Goal: Task Accomplishment & Management: Use online tool/utility

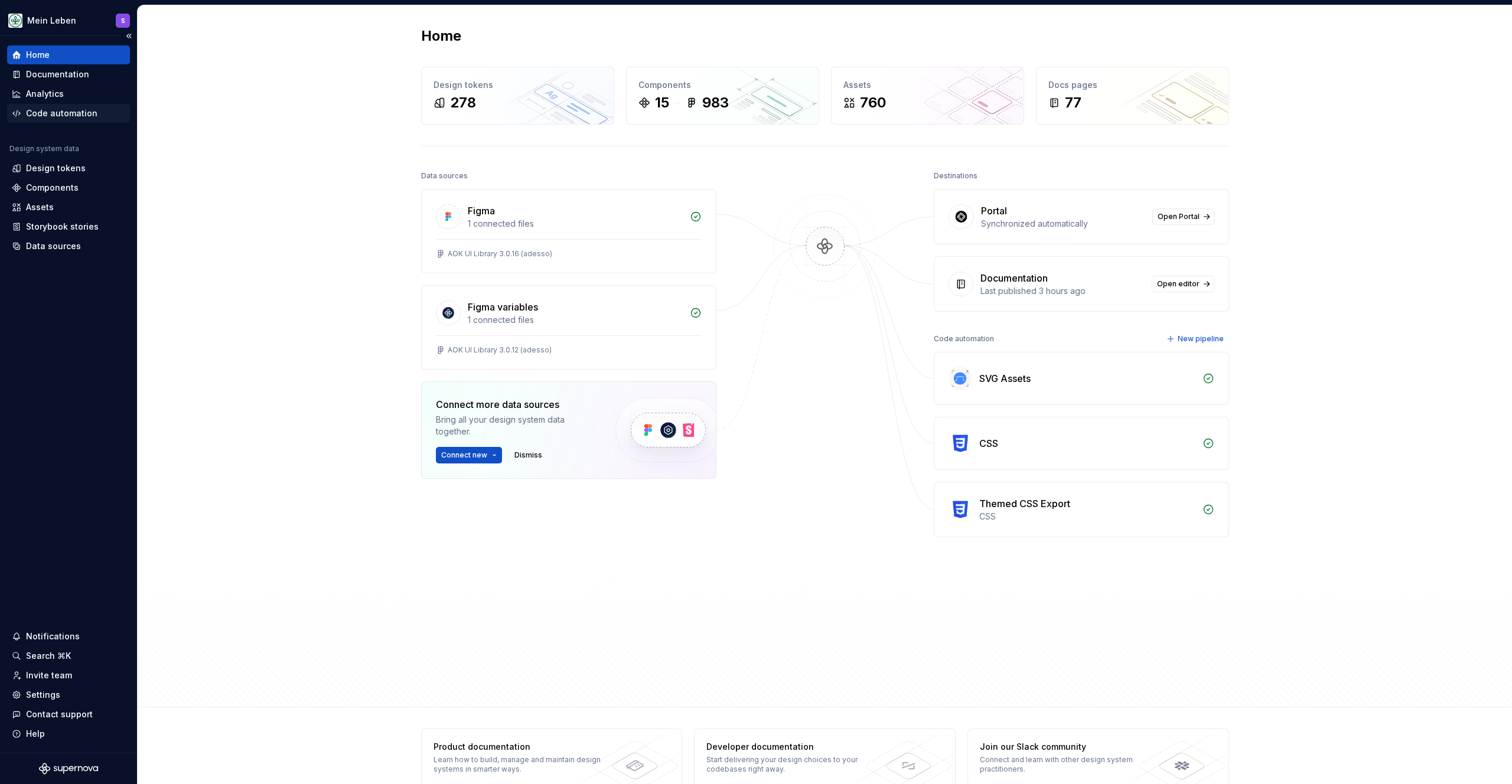
click at [50, 109] on div "Code automation" at bounding box center [62, 114] width 72 height 12
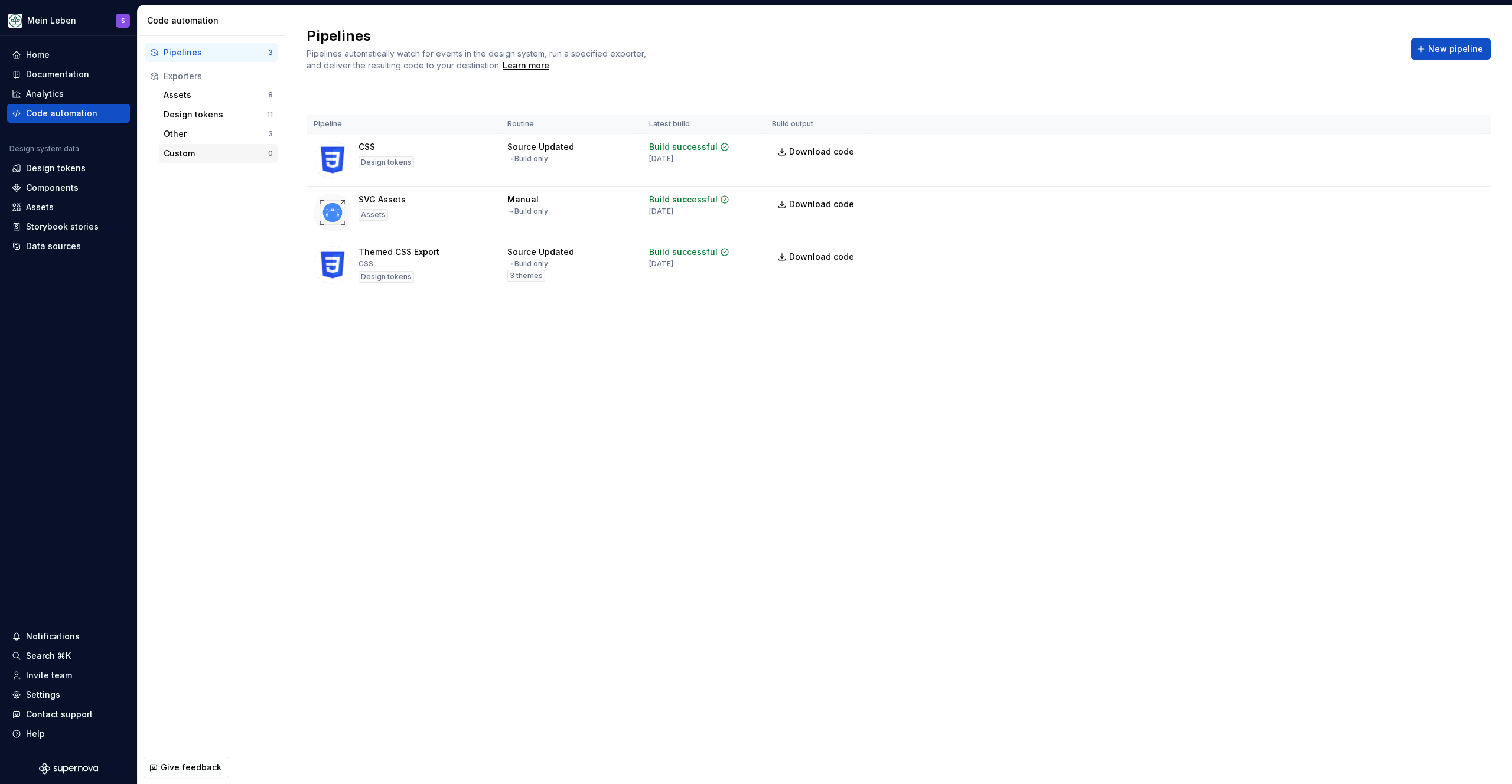
click at [202, 149] on div "Custom" at bounding box center [216, 154] width 104 height 12
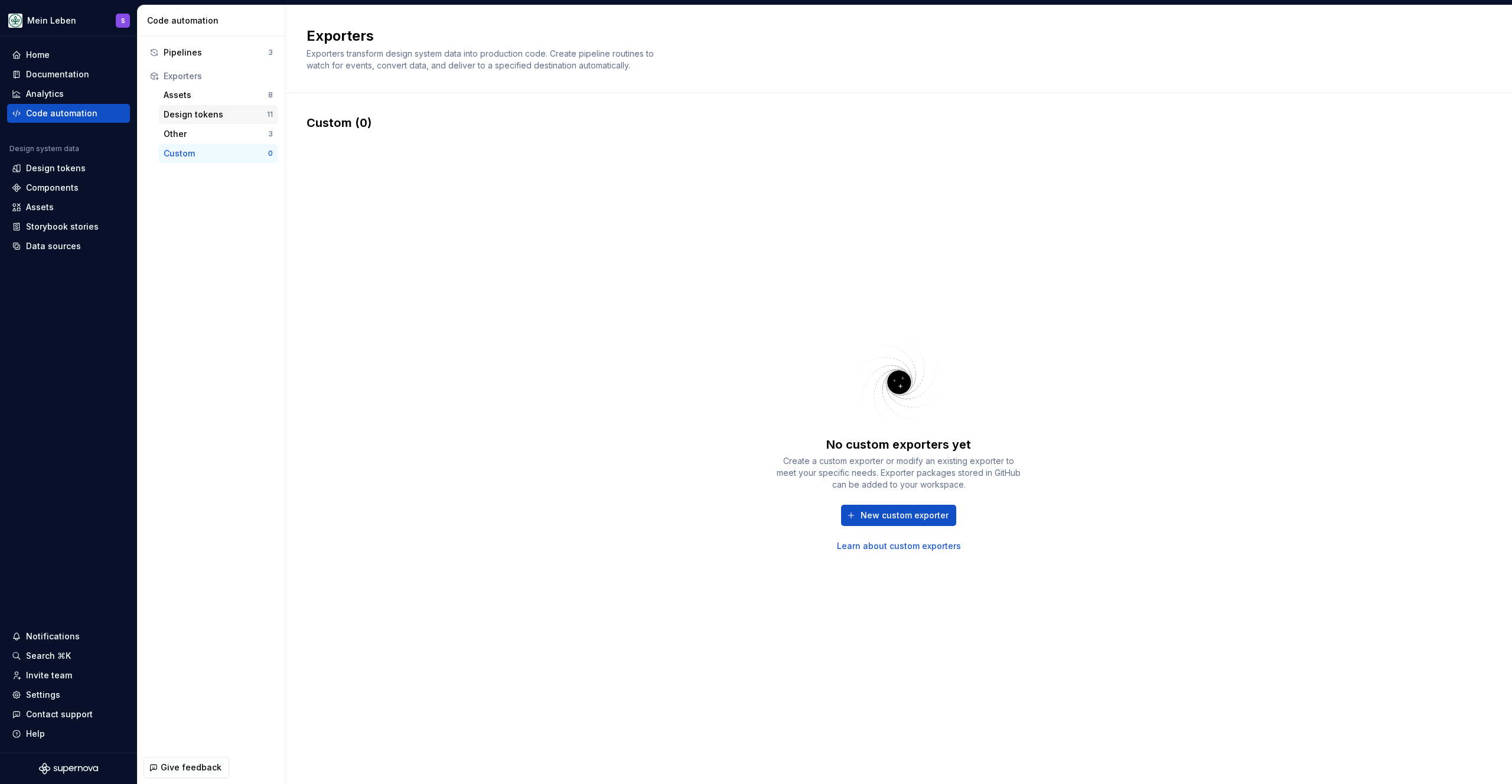
click at [190, 114] on div "Design tokens" at bounding box center [215, 114] width 103 height 12
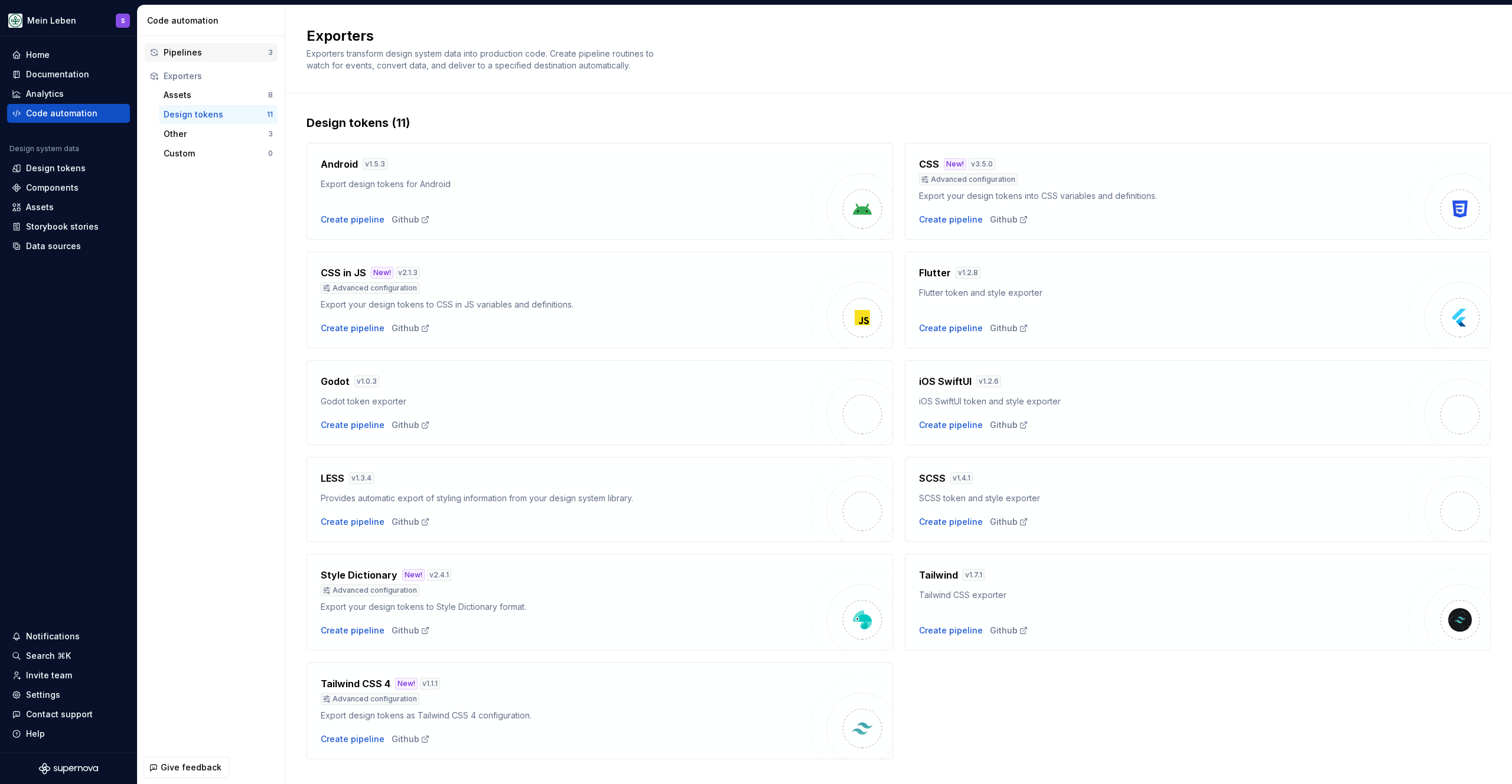
click at [208, 53] on div "Pipelines" at bounding box center [216, 53] width 104 height 12
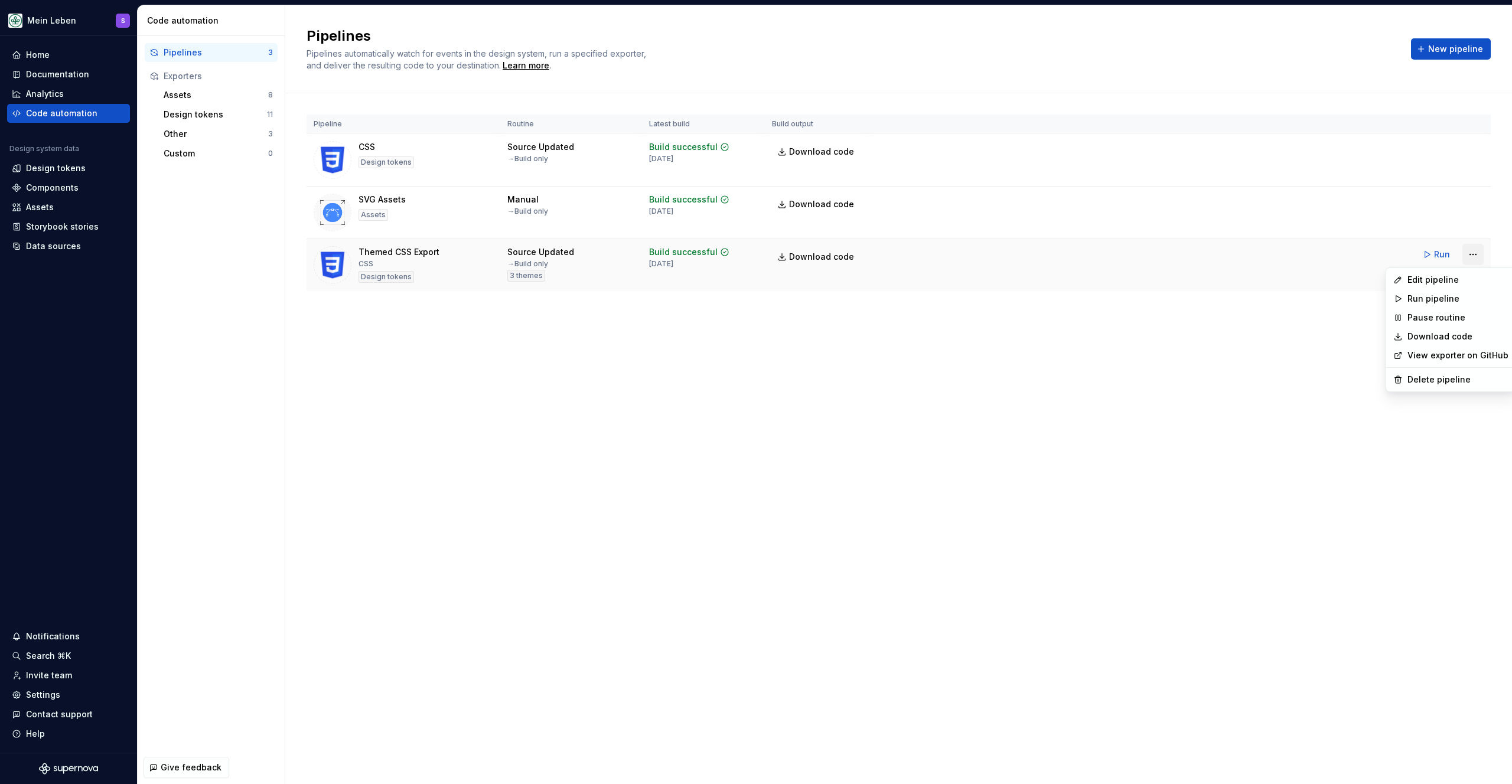
click at [1474, 253] on html "Mein Leben S Home Documentation Analytics Code automation Design system data De…" at bounding box center [756, 392] width 1512 height 784
click at [1464, 278] on div "Edit pipeline" at bounding box center [1458, 280] width 101 height 12
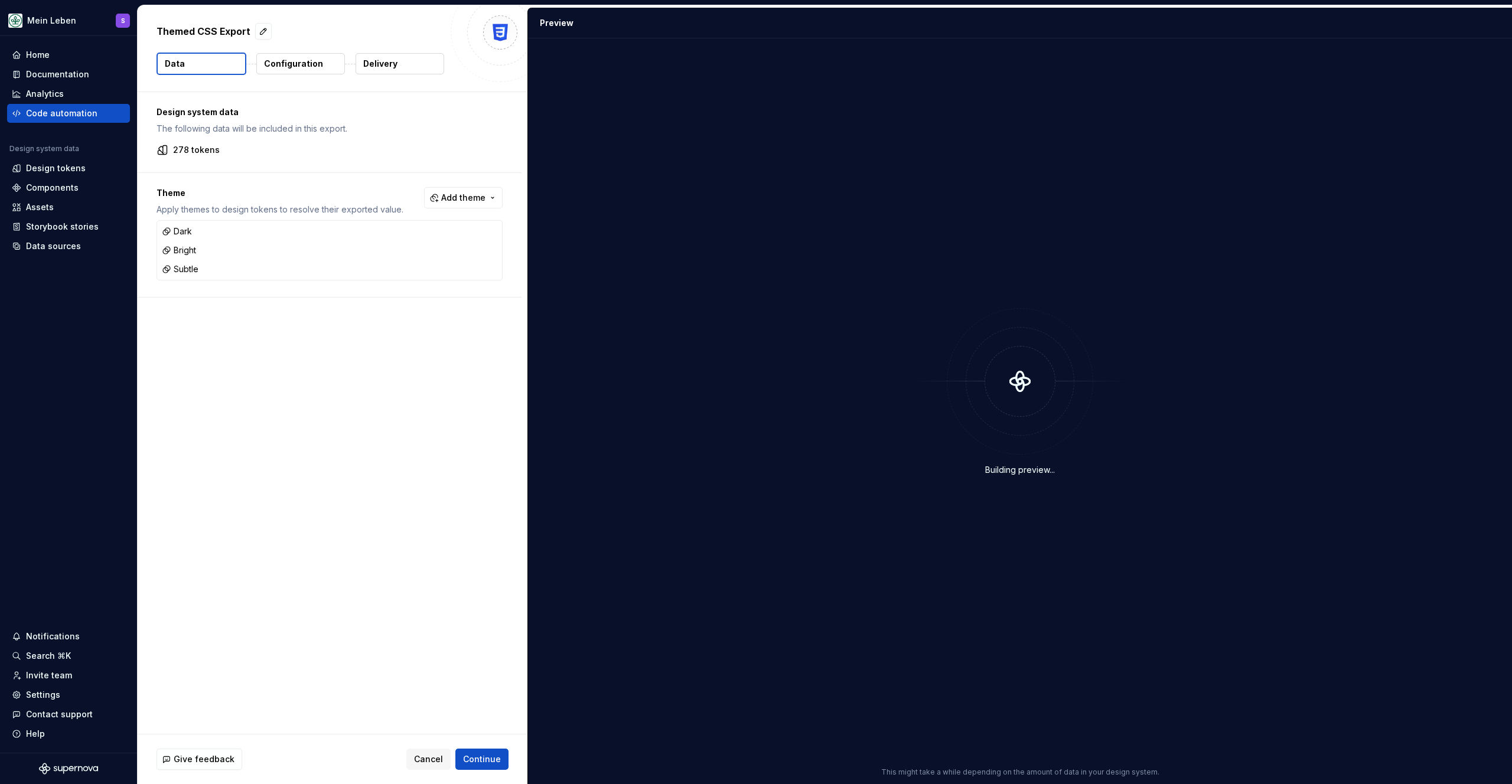
click at [319, 17] on div "Themed CSS Export Data Configuration Delivery" at bounding box center [332, 48] width 390 height 86
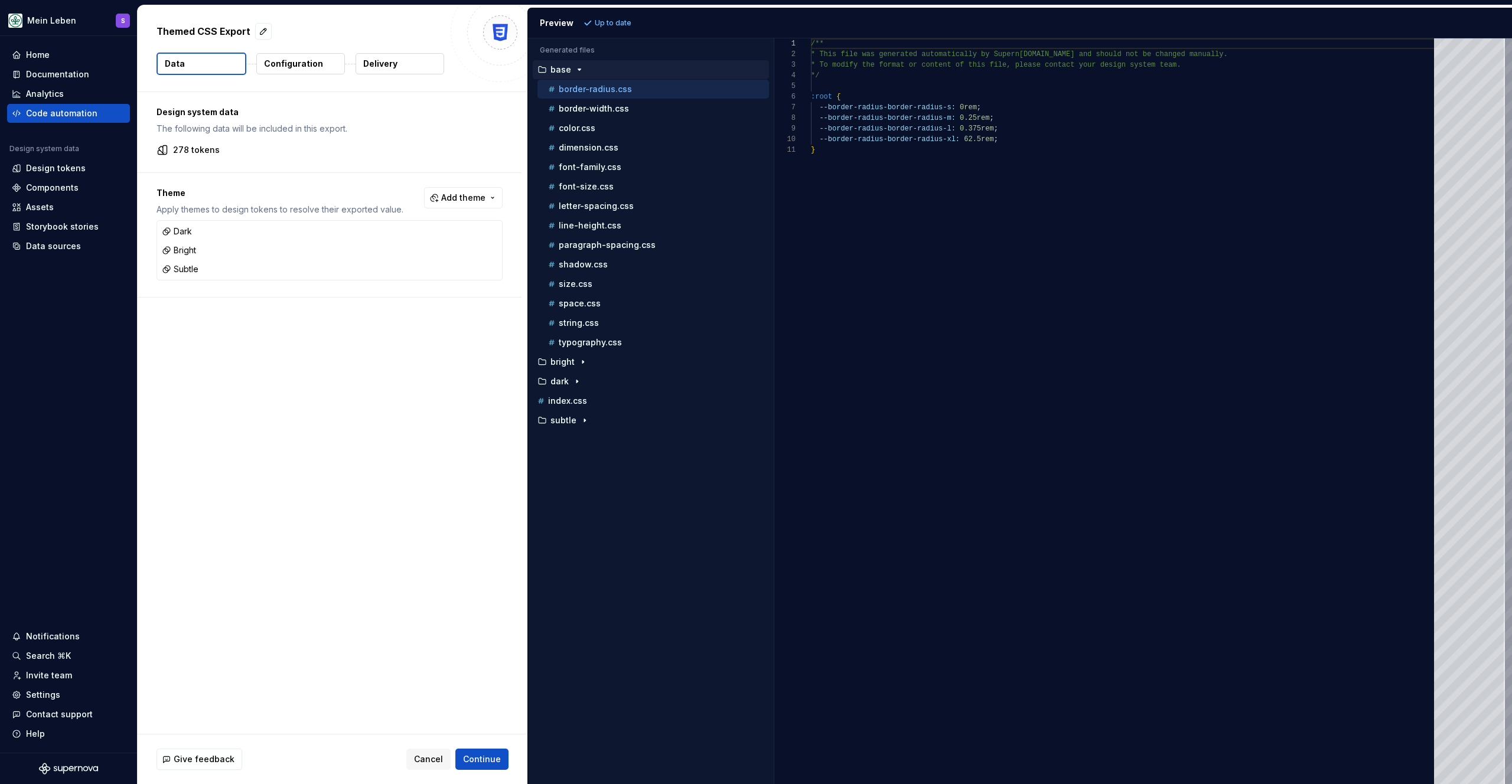
click at [293, 552] on div "Design system data The following data will be included in this export. 278 toke…" at bounding box center [332, 413] width 390 height 642
click at [292, 451] on div "Design system data The following data will be included in this export. 278 toke…" at bounding box center [332, 413] width 390 height 642
click at [587, 132] on p "color.css" at bounding box center [577, 128] width 37 height 9
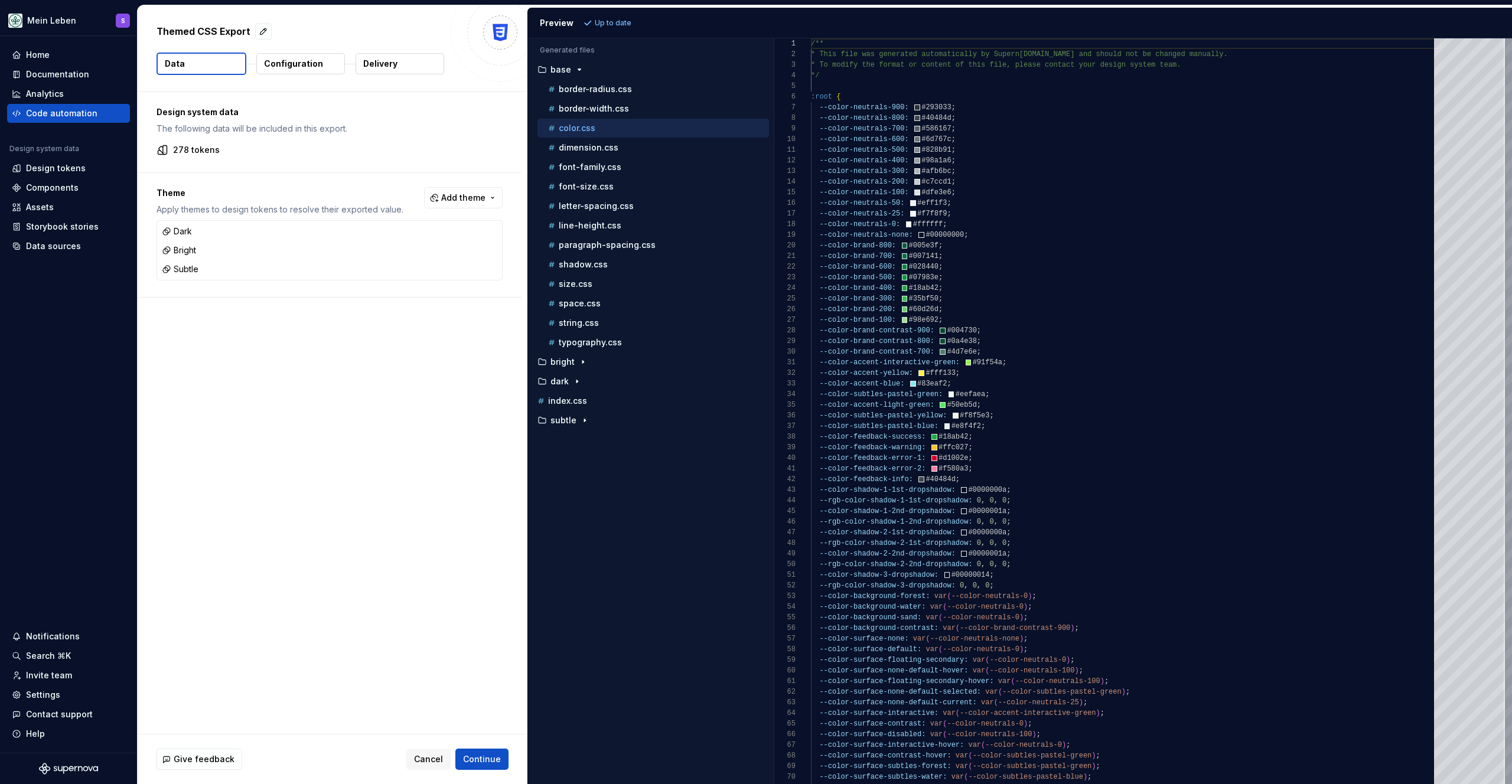
click at [292, 313] on div "Design system data The following data will be included in this export. 278 toke…" at bounding box center [332, 413] width 390 height 642
click at [343, 445] on div "Design system data The following data will be included in this export. 278 toke…" at bounding box center [332, 413] width 390 height 642
type textarea "**********"
click at [1101, 458] on div "/** * This file was generated automatically by Supern [DOMAIN_NAME] and should …" at bounding box center [1126, 692] width 630 height 1308
